Goal: Information Seeking & Learning: Learn about a topic

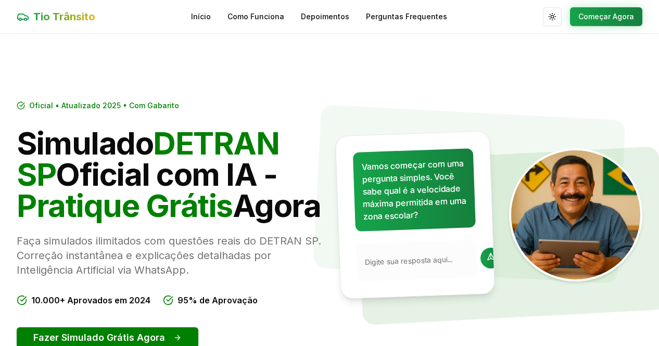
click at [400, 80] on section "Oficial • Atualizado 2025 • Com Gabarito Simulado DETRAN SP Oficial com IA - Pr…" at bounding box center [329, 236] width 659 height 404
click at [610, 17] on button "Começar Agora" at bounding box center [606, 16] width 72 height 19
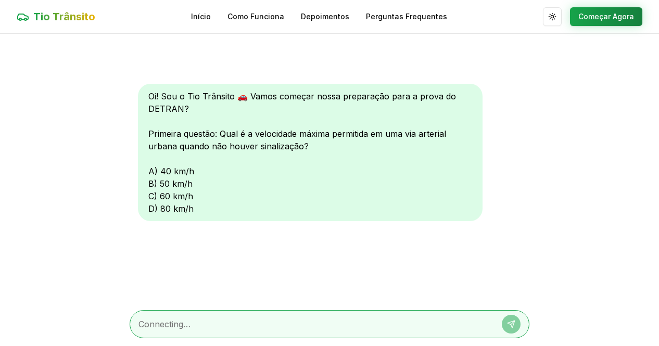
scroll to position [1, 0]
click at [162, 196] on div "Oi! Sou o Tio Trânsito 🚗 Vamos começar nossa preparação para a prova do DETRAN?…" at bounding box center [310, 151] width 345 height 137
click at [162, 197] on div "Oi! Sou o Tio Trânsito 🚗 Vamos começar nossa preparação para a prova do DETRAN?…" at bounding box center [310, 151] width 345 height 137
click at [163, 198] on div "Oi! Sou o Tio Trânsito 🚗 Vamos começar nossa preparação para a prova do DETRAN?…" at bounding box center [310, 151] width 345 height 137
click at [152, 196] on div "Oi! Sou o Tio Trânsito 🚗 Vamos começar nossa preparação para a prova do DETRAN?…" at bounding box center [310, 151] width 345 height 137
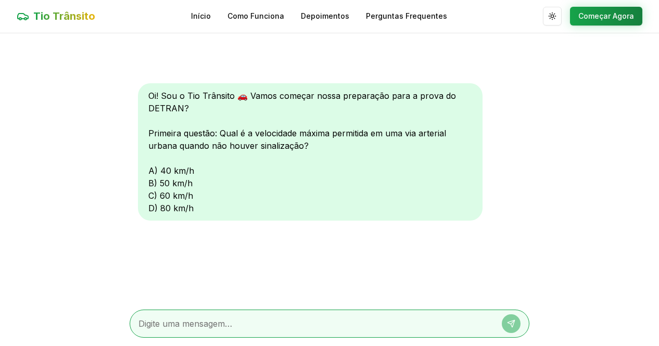
click at [148, 195] on div "Oi! Sou o Tio Trânsito 🚗 Vamos começar nossa preparação para a prova do DETRAN?…" at bounding box center [310, 151] width 345 height 137
click at [151, 195] on div "Oi! Sou o Tio Trânsito 🚗 Vamos começar nossa preparação para a prova do DETRAN?…" at bounding box center [310, 151] width 345 height 137
